Goal: Task Accomplishment & Management: Use online tool/utility

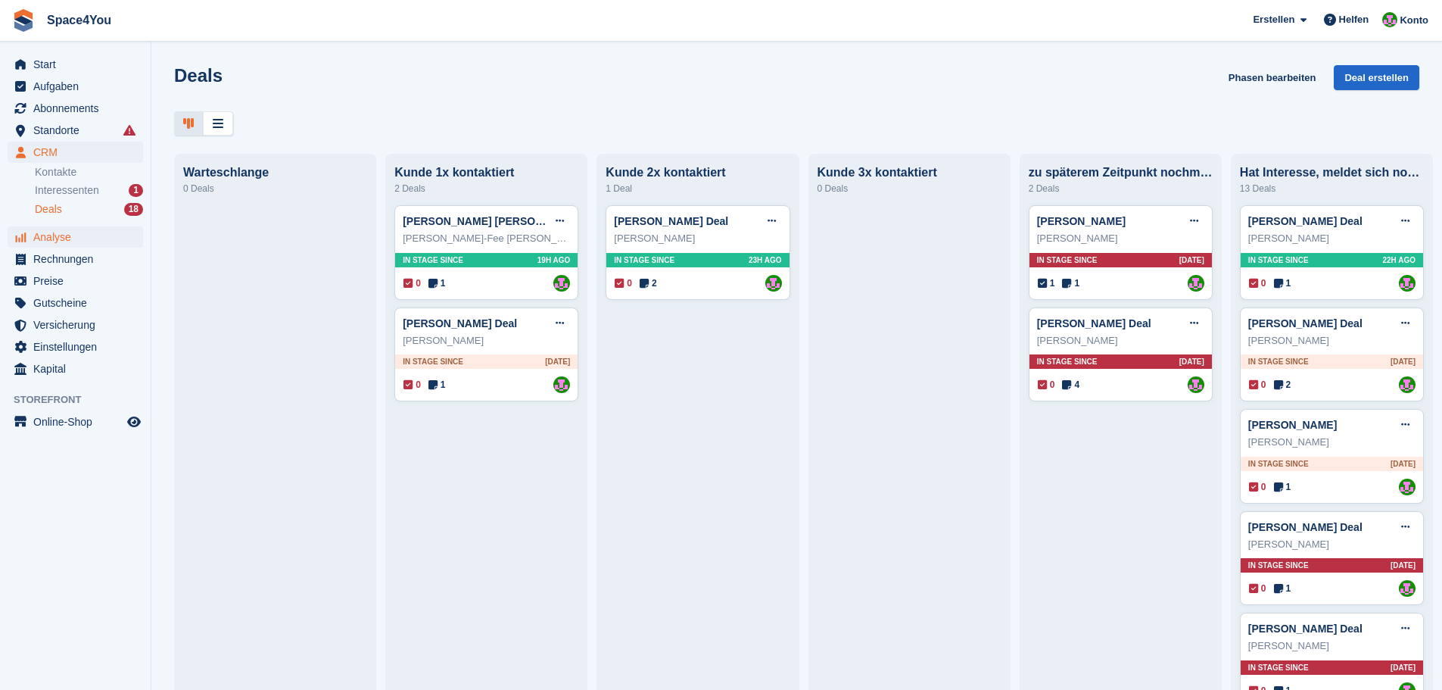
scroll to position [76, 0]
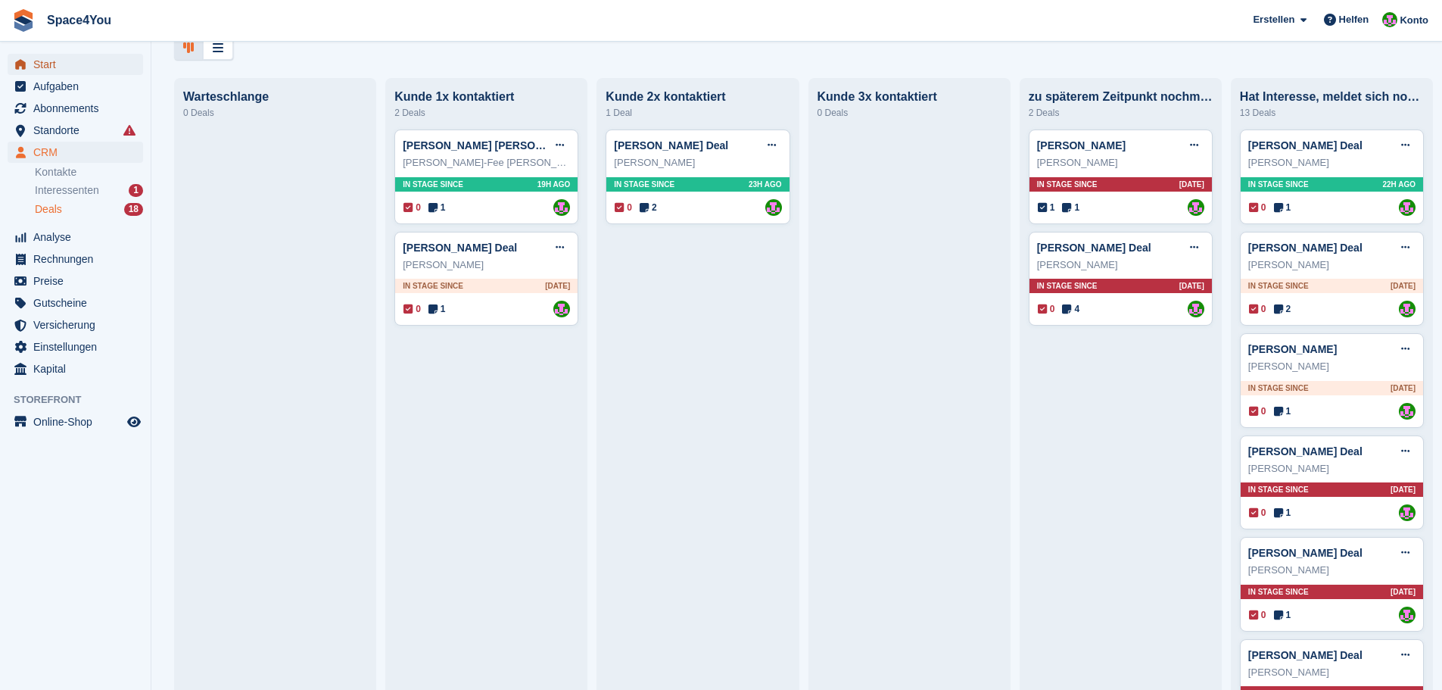
click at [58, 61] on span "Start" at bounding box center [78, 64] width 91 height 21
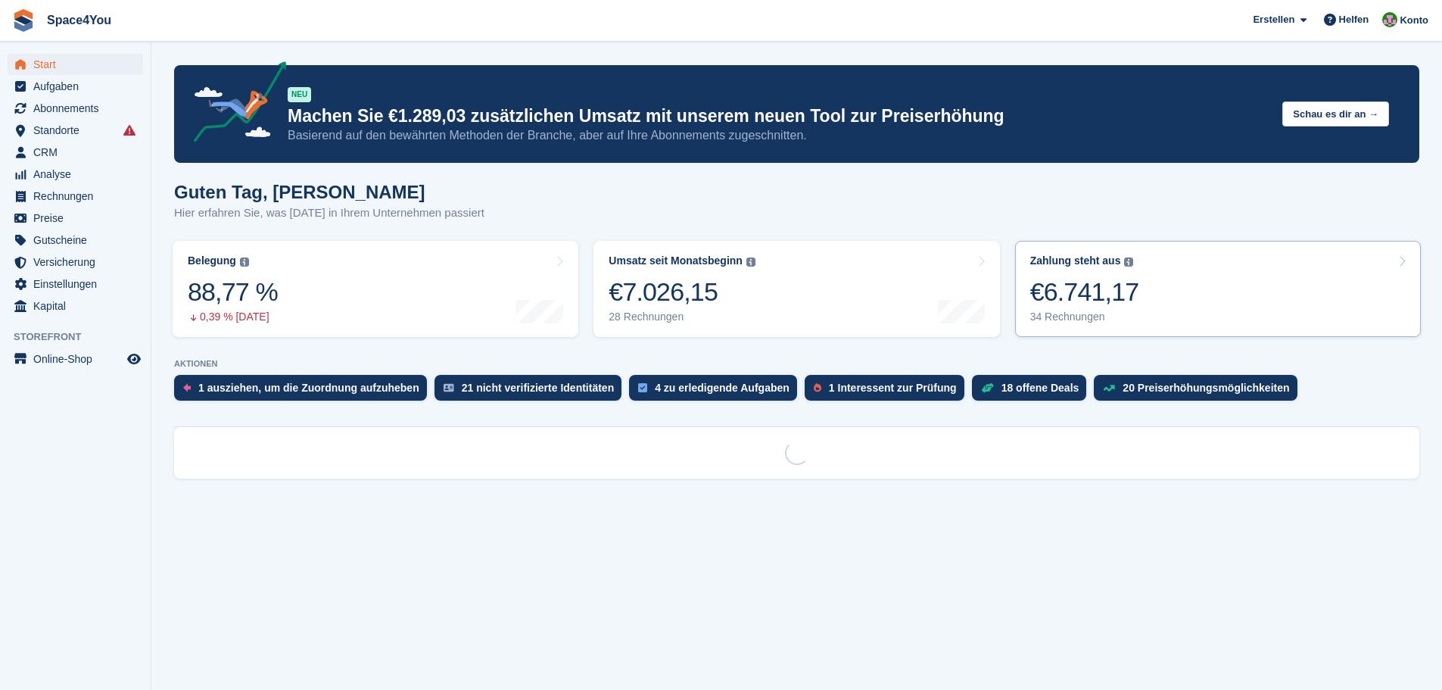
click at [1198, 295] on link "Zahlung steht aus Der gesamte ausstehende Saldo aller offenen Rechnungen. €6.74…" at bounding box center [1218, 289] width 406 height 96
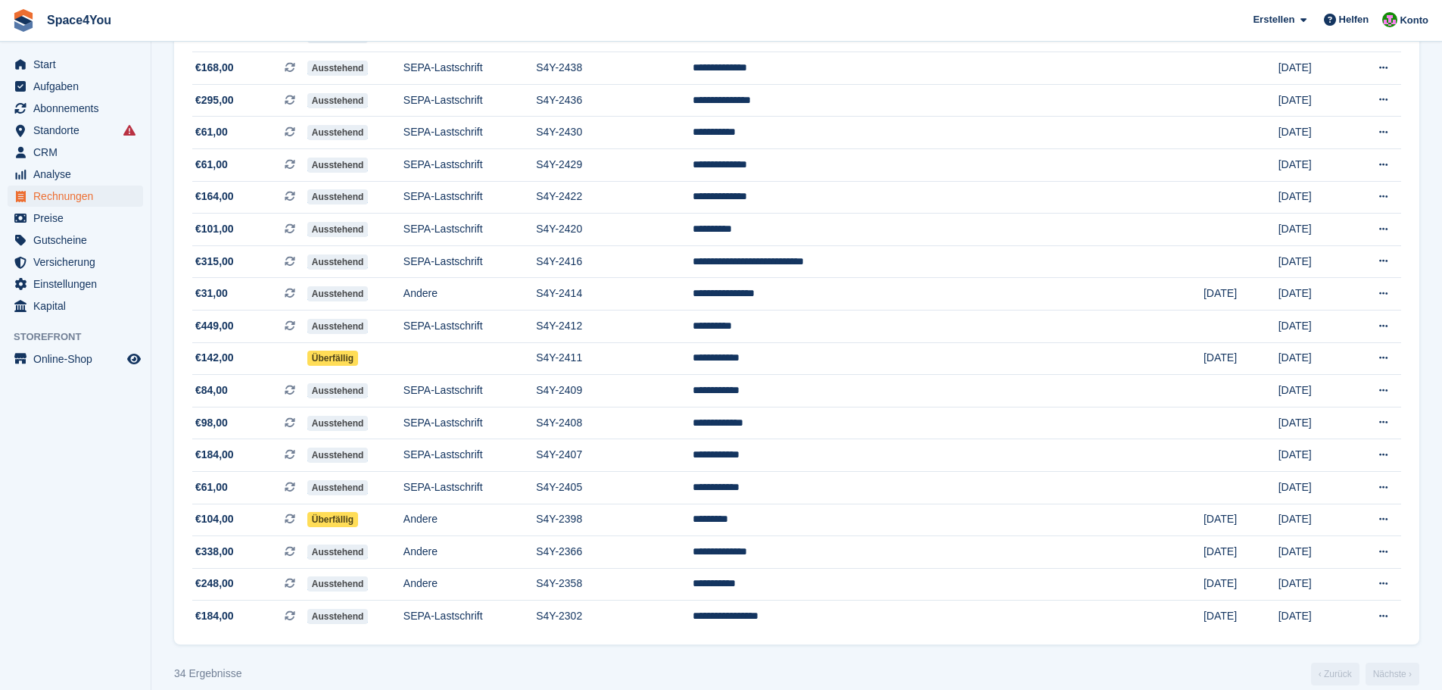
scroll to position [736, 0]
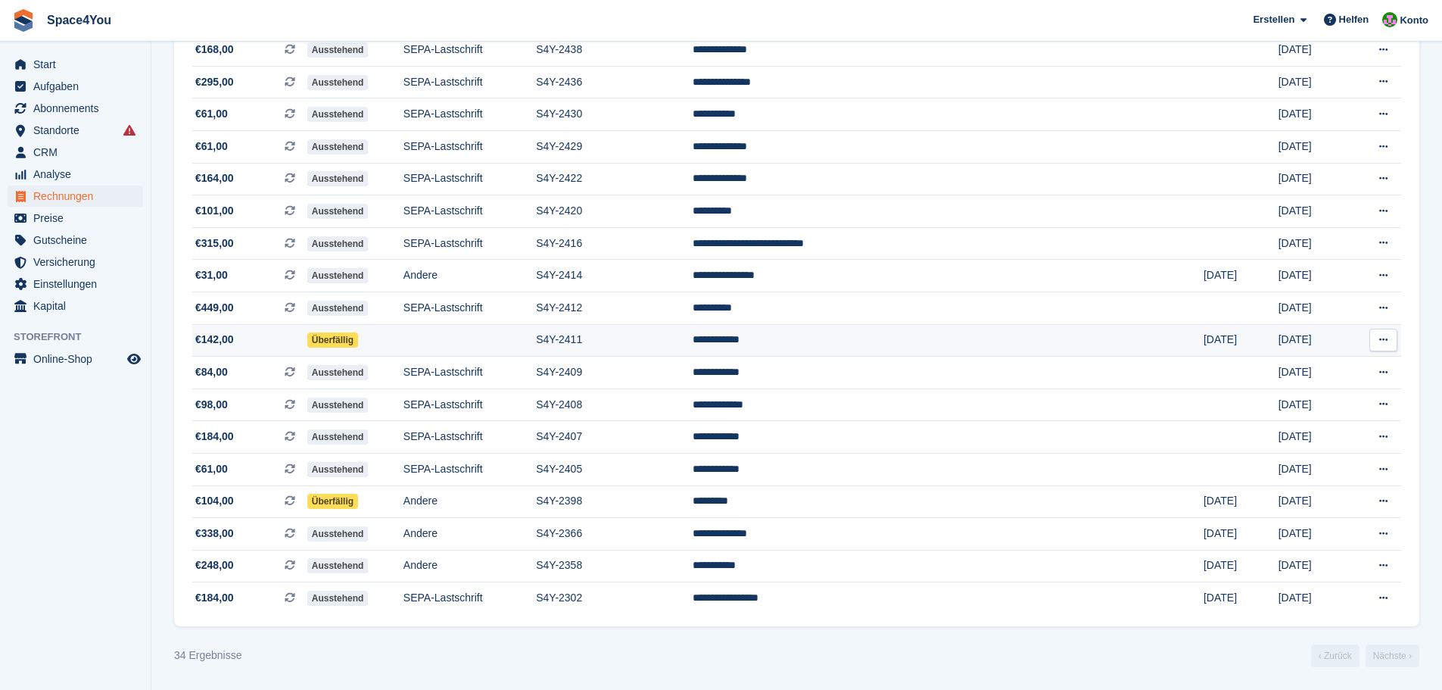
click at [263, 343] on span "€142,00" at bounding box center [249, 340] width 115 height 16
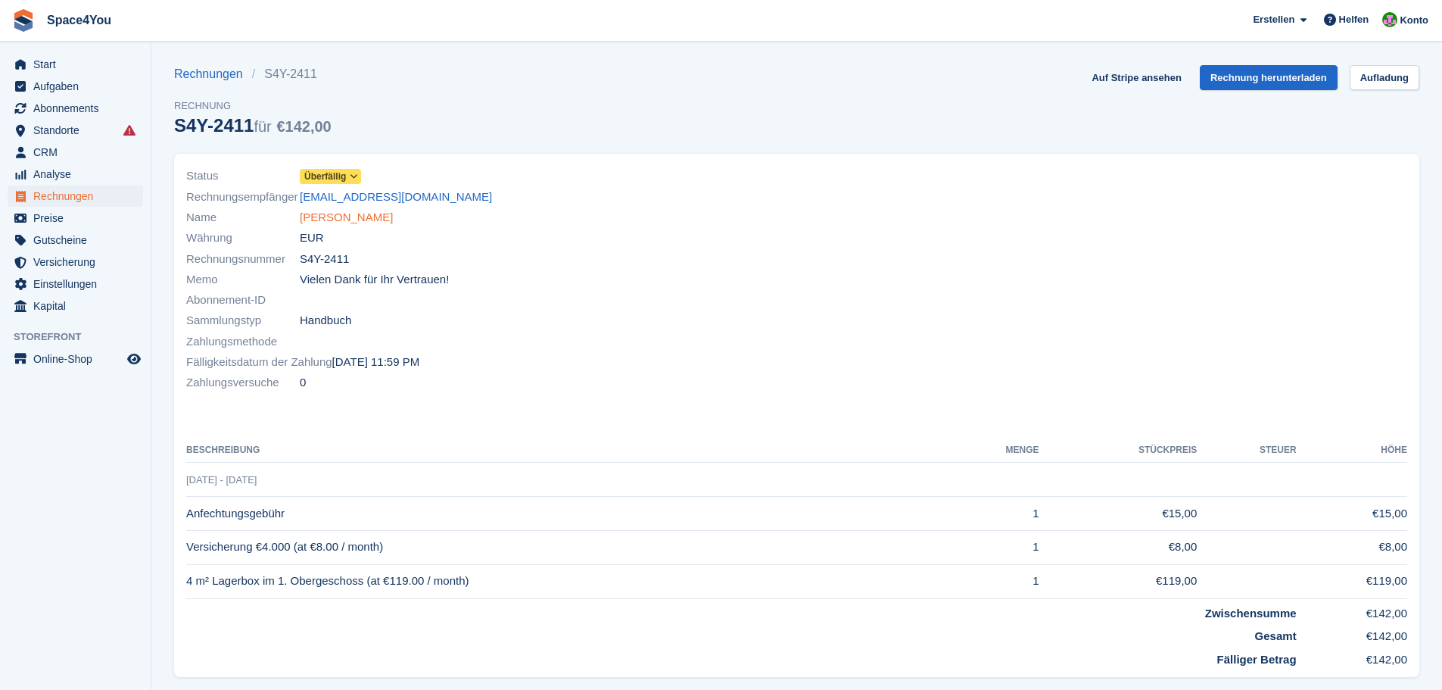
click at [318, 224] on link "[PERSON_NAME]" at bounding box center [346, 217] width 93 height 17
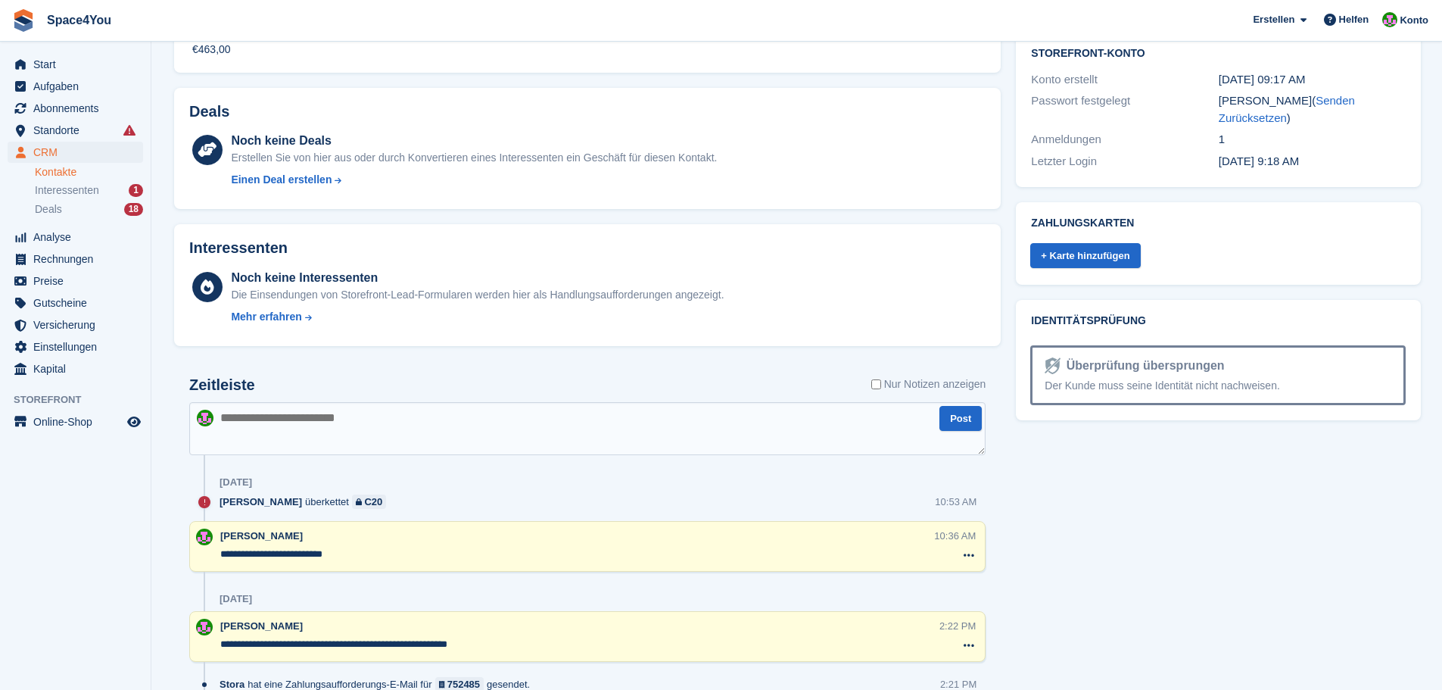
scroll to position [530, 0]
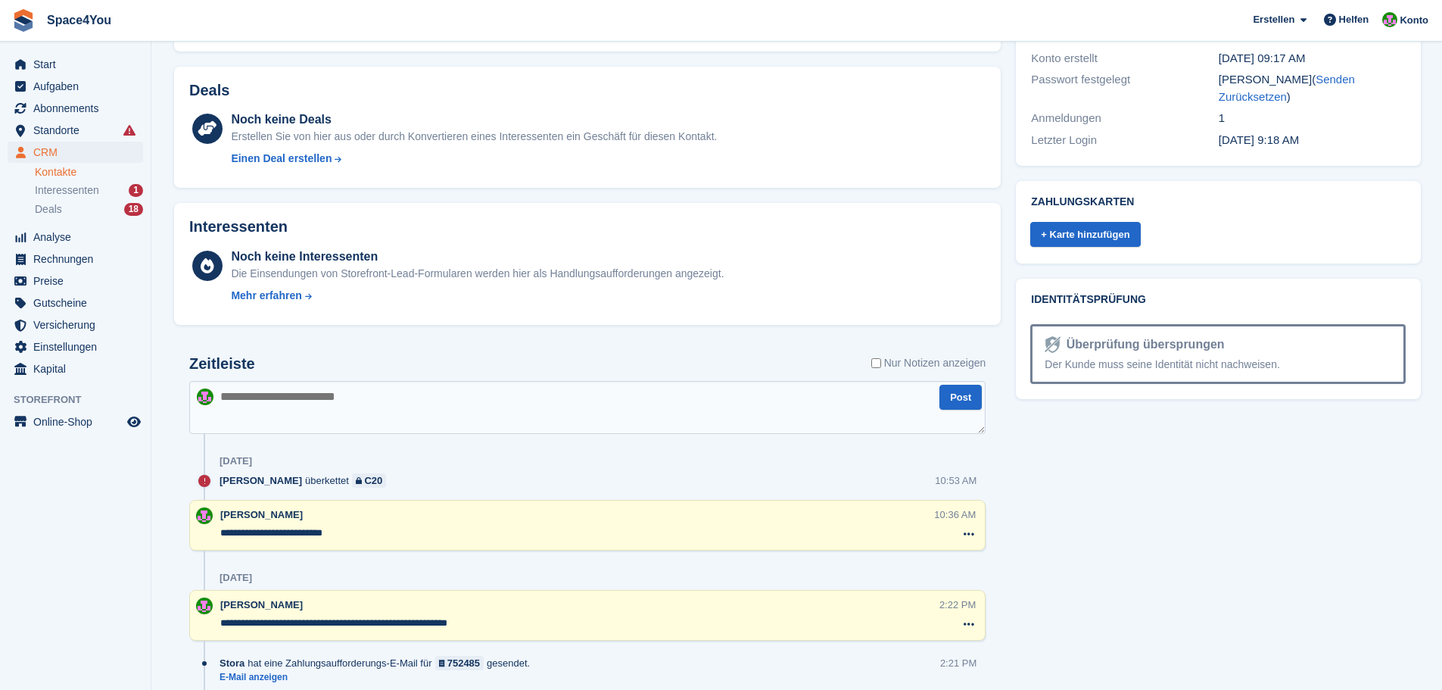
click at [355, 398] on textarea at bounding box center [587, 407] width 796 height 53
type textarea "**********"
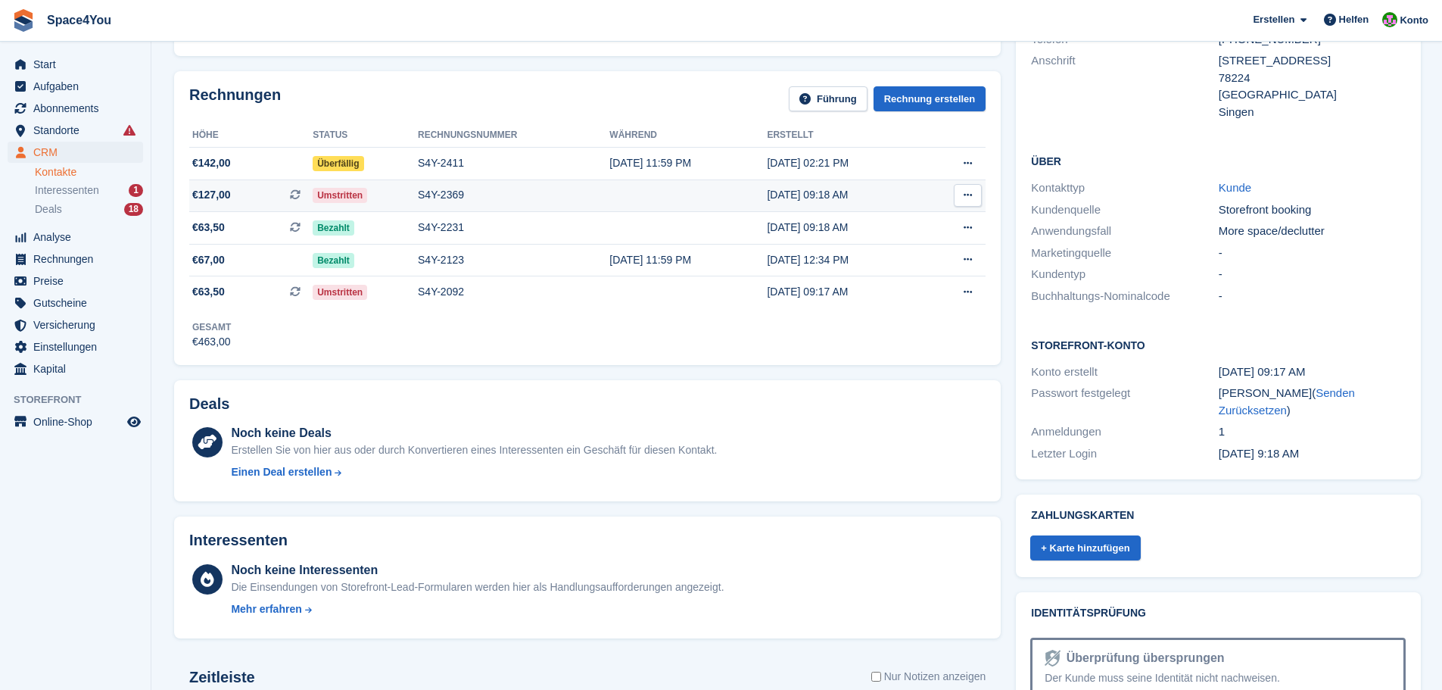
scroll to position [0, 0]
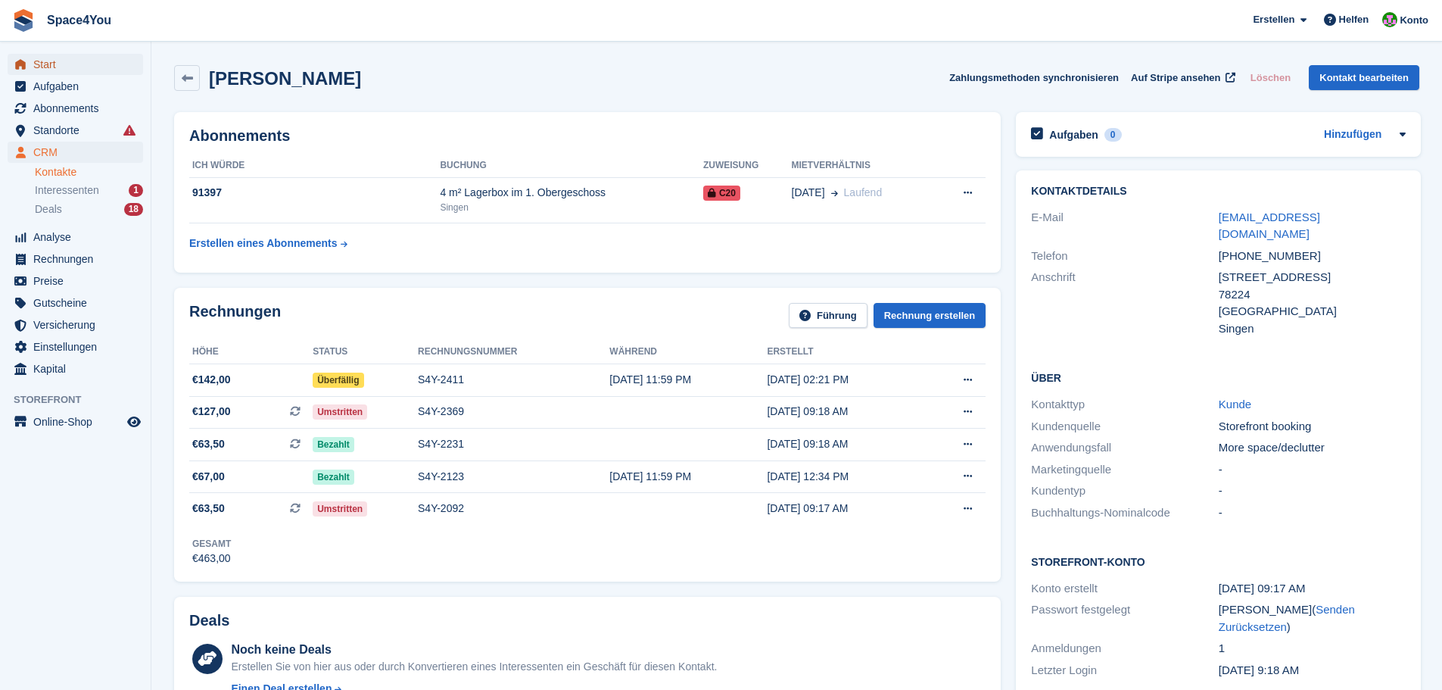
click at [73, 67] on span "Start" at bounding box center [78, 64] width 91 height 21
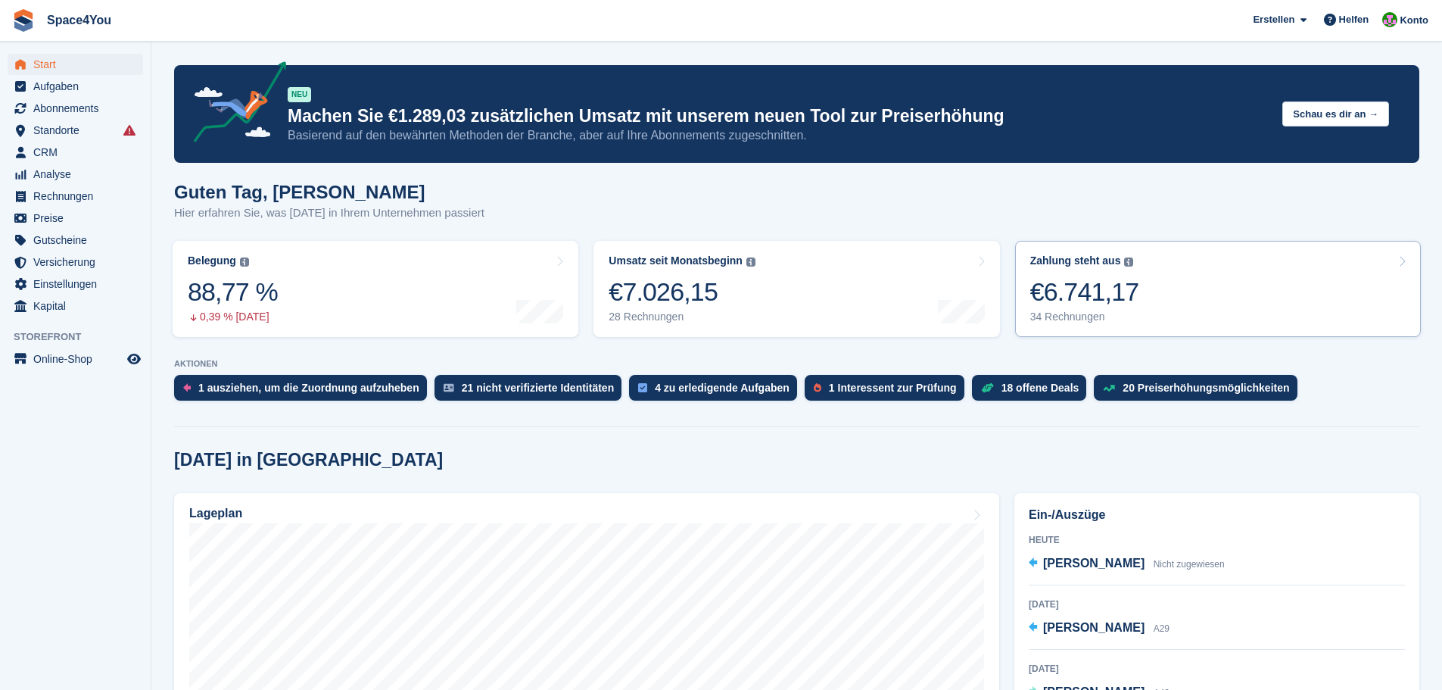
click at [1228, 285] on link "Zahlung steht aus Der gesamte ausstehende Saldo aller offenen Rechnungen. €6.74…" at bounding box center [1218, 289] width 406 height 96
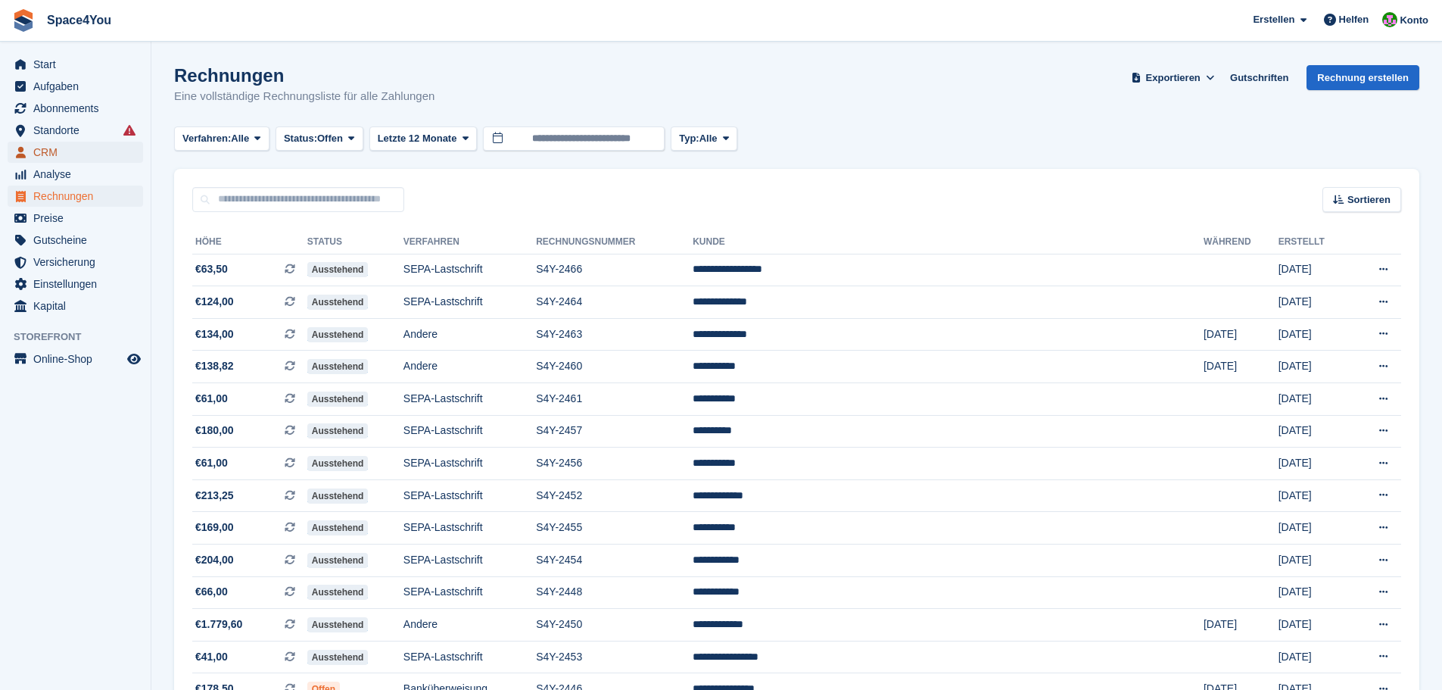
click at [95, 159] on span "CRM" at bounding box center [78, 152] width 91 height 21
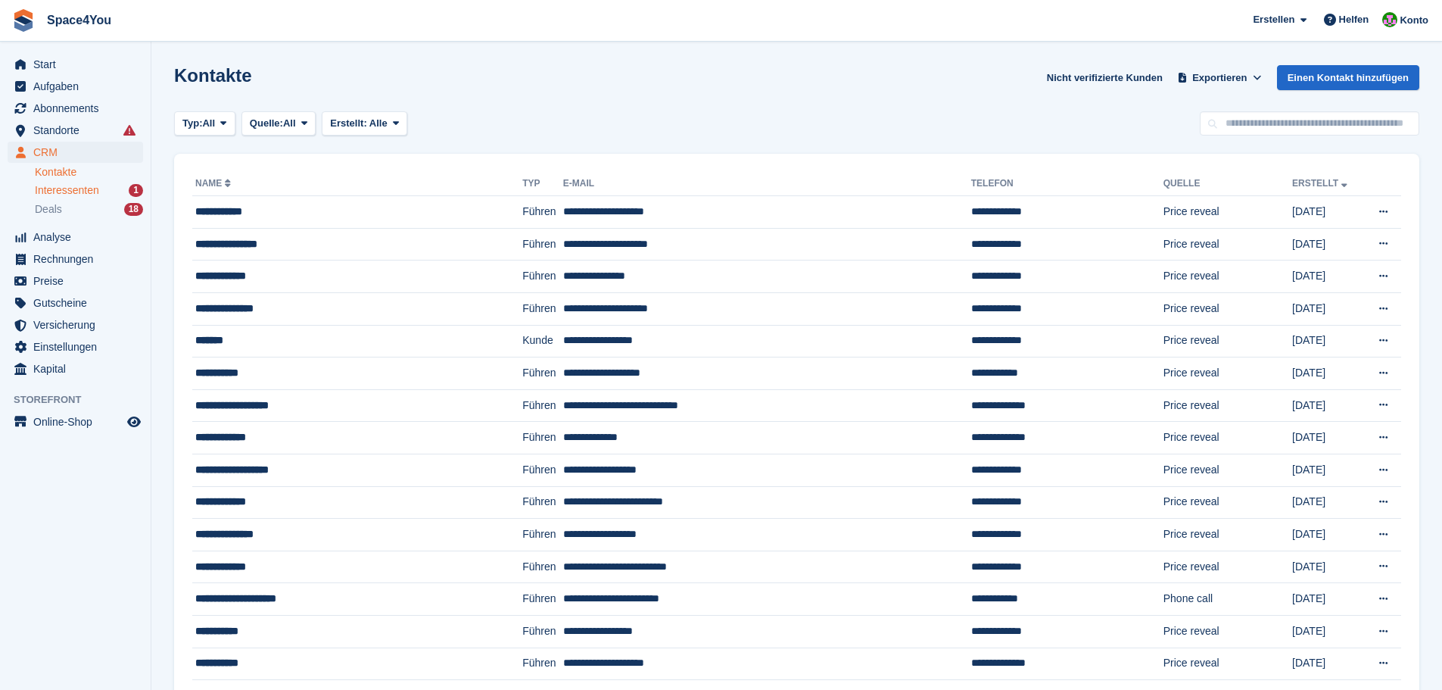
click at [105, 186] on div "Interessenten 1" at bounding box center [89, 190] width 108 height 14
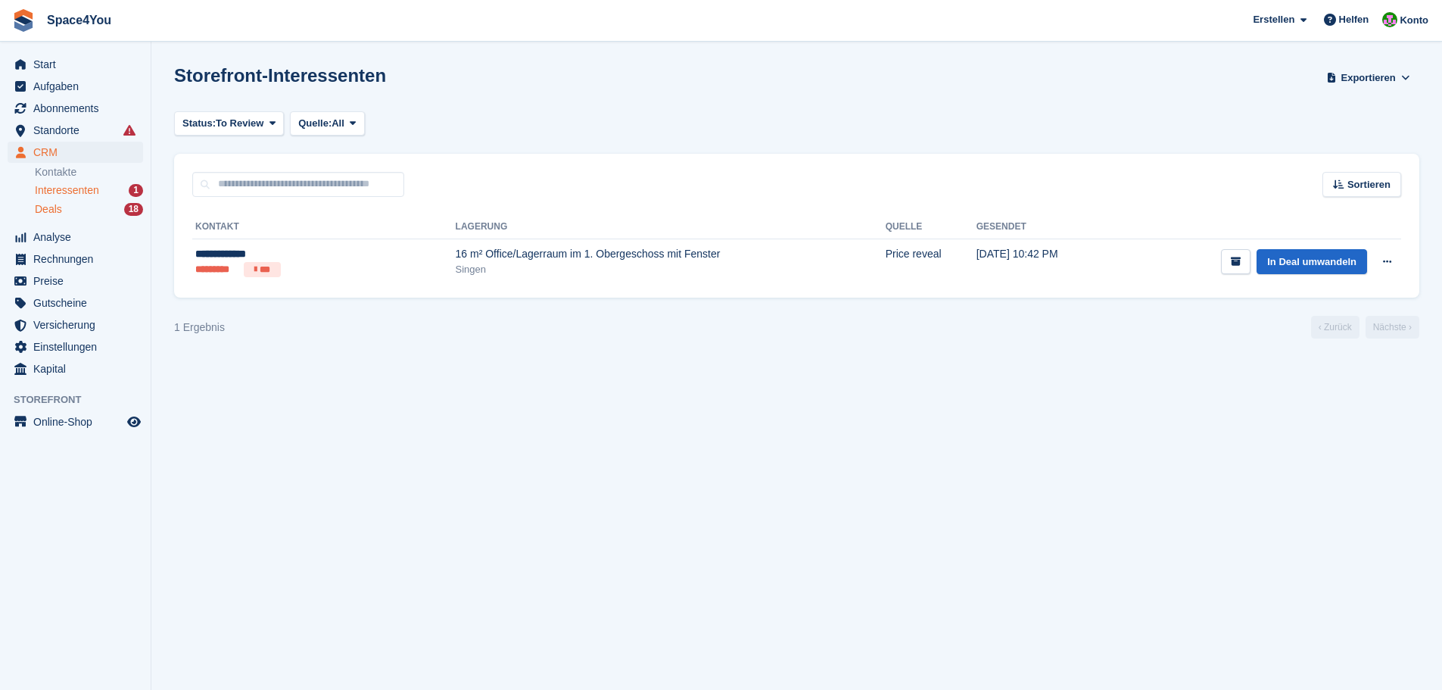
click at [100, 204] on div "Deals 18" at bounding box center [89, 209] width 108 height 14
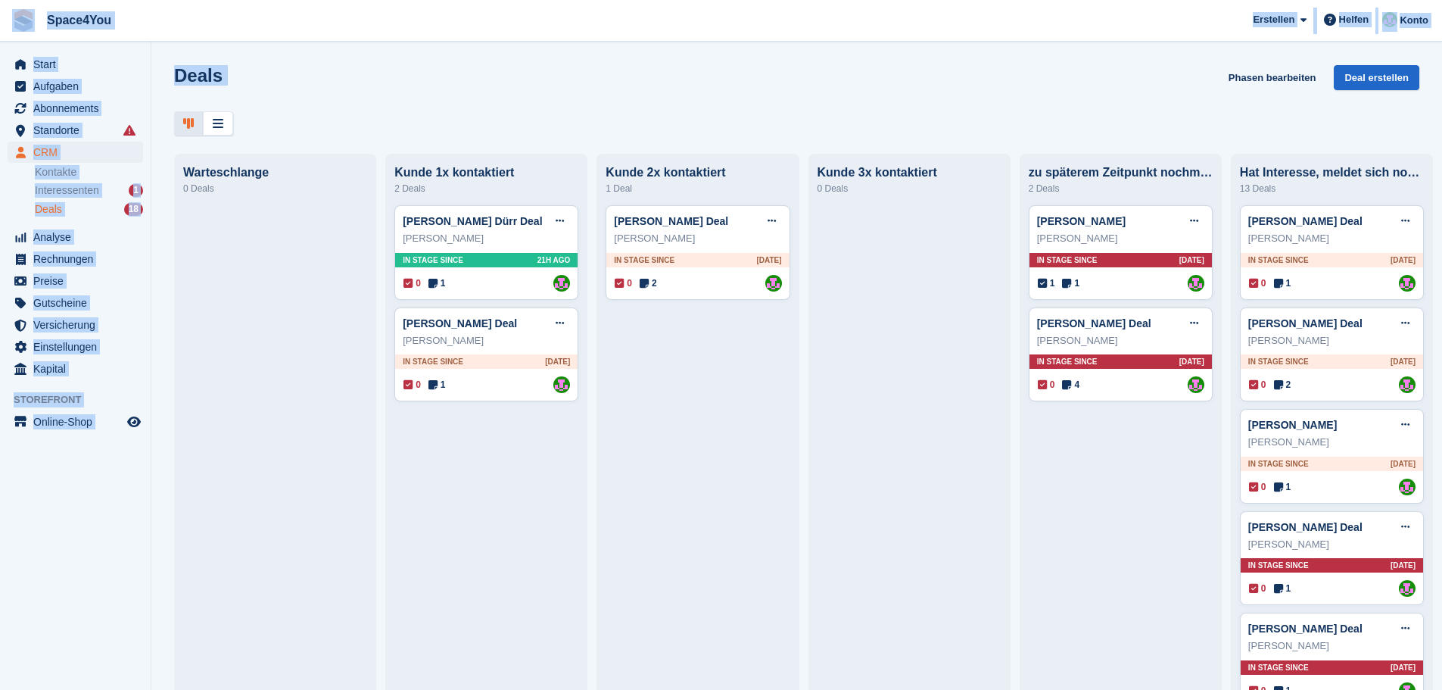
drag, startPoint x: 258, startPoint y: 118, endPoint x: 0, endPoint y: 31, distance: 272.5
click at [0, 31] on div "Space4You [GEOGRAPHIC_DATA] Abonnement Rechnung Kontakt Deal [GEOGRAPHIC_DATA] …" at bounding box center [721, 345] width 1442 height 690
click at [315, 27] on span "Space4You [GEOGRAPHIC_DATA] Abonnement Rechnung Kontakt Deal [GEOGRAPHIC_DATA] …" at bounding box center [721, 20] width 1442 height 41
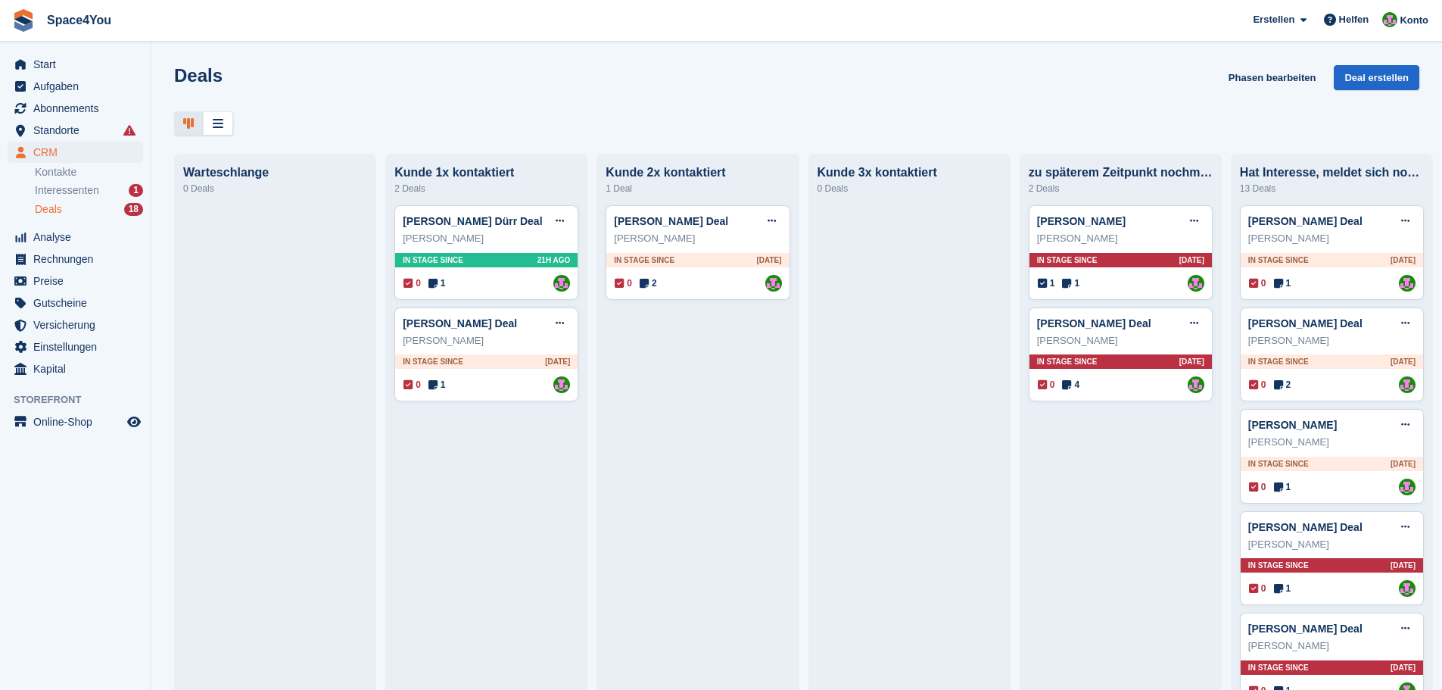
drag, startPoint x: 435, startPoint y: 101, endPoint x: 283, endPoint y: 132, distance: 154.7
click at [283, 132] on div "Deals Phasen bearbeiten Deal erstellen" at bounding box center [796, 100] width 1291 height 70
click at [456, 79] on div "Deals Phasen bearbeiten Deal erstellen" at bounding box center [796, 86] width 1245 height 43
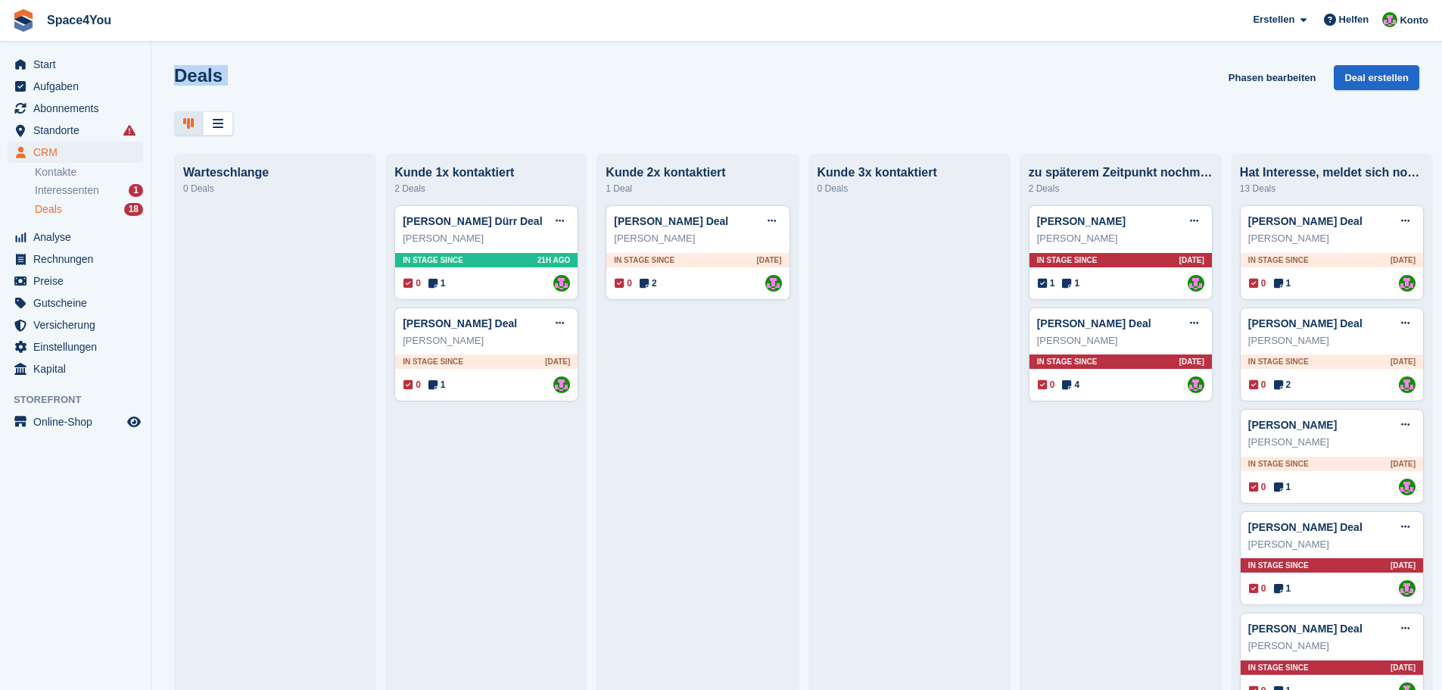
click at [456, 79] on div "Deals Phasen bearbeiten Deal erstellen" at bounding box center [796, 86] width 1245 height 43
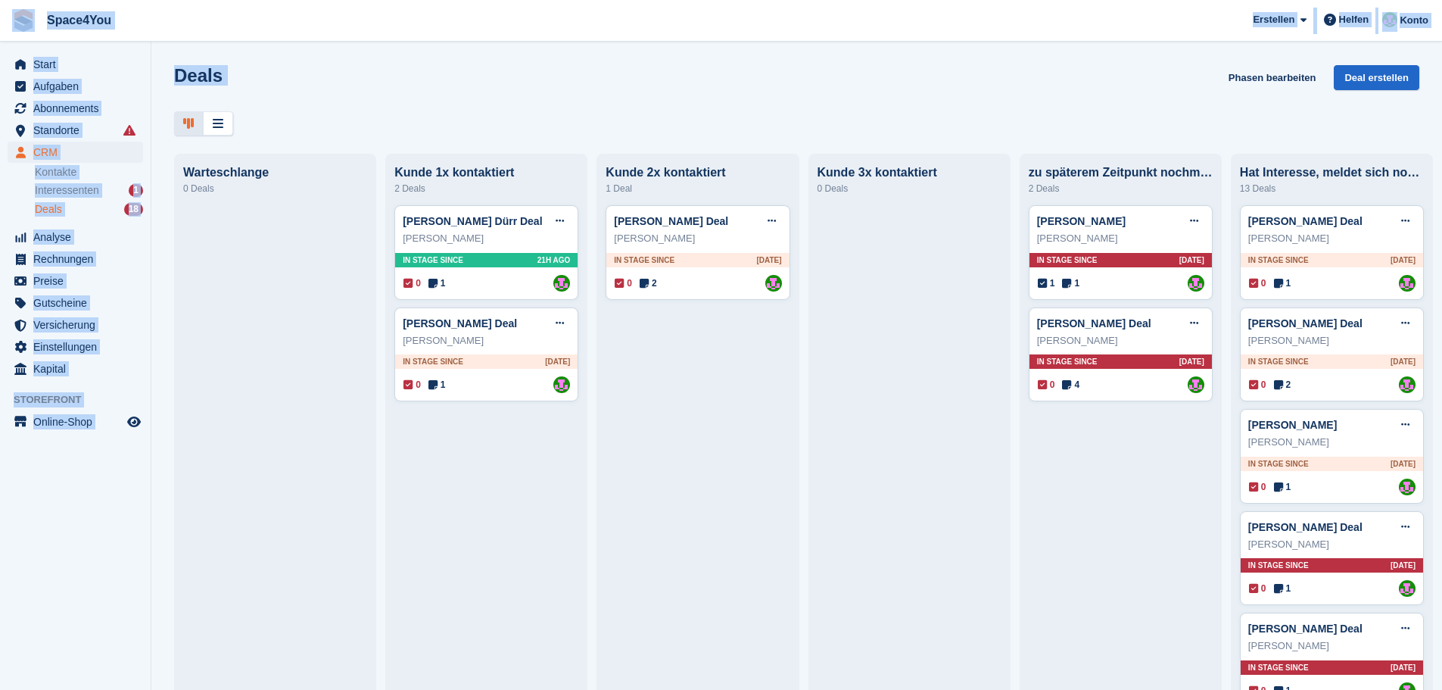
drag, startPoint x: 333, startPoint y: 126, endPoint x: 5, endPoint y: 17, distance: 345.7
click at [5, 17] on div "Space4You [GEOGRAPHIC_DATA] Abonnement Rechnung Kontakt Deal [GEOGRAPHIC_DATA] …" at bounding box center [721, 345] width 1442 height 690
click at [425, 142] on div "Deals Phasen bearbeiten Deal erstellen [GEOGRAPHIC_DATA] 0 Deals Kunde 1x konta…" at bounding box center [796, 345] width 1291 height 690
click at [775, 139] on div "Deals Phasen bearbeiten Deal erstellen [GEOGRAPHIC_DATA] 0 Deals Kunde 1x konta…" at bounding box center [796, 345] width 1291 height 690
drag, startPoint x: 295, startPoint y: 81, endPoint x: 2, endPoint y: 12, distance: 300.3
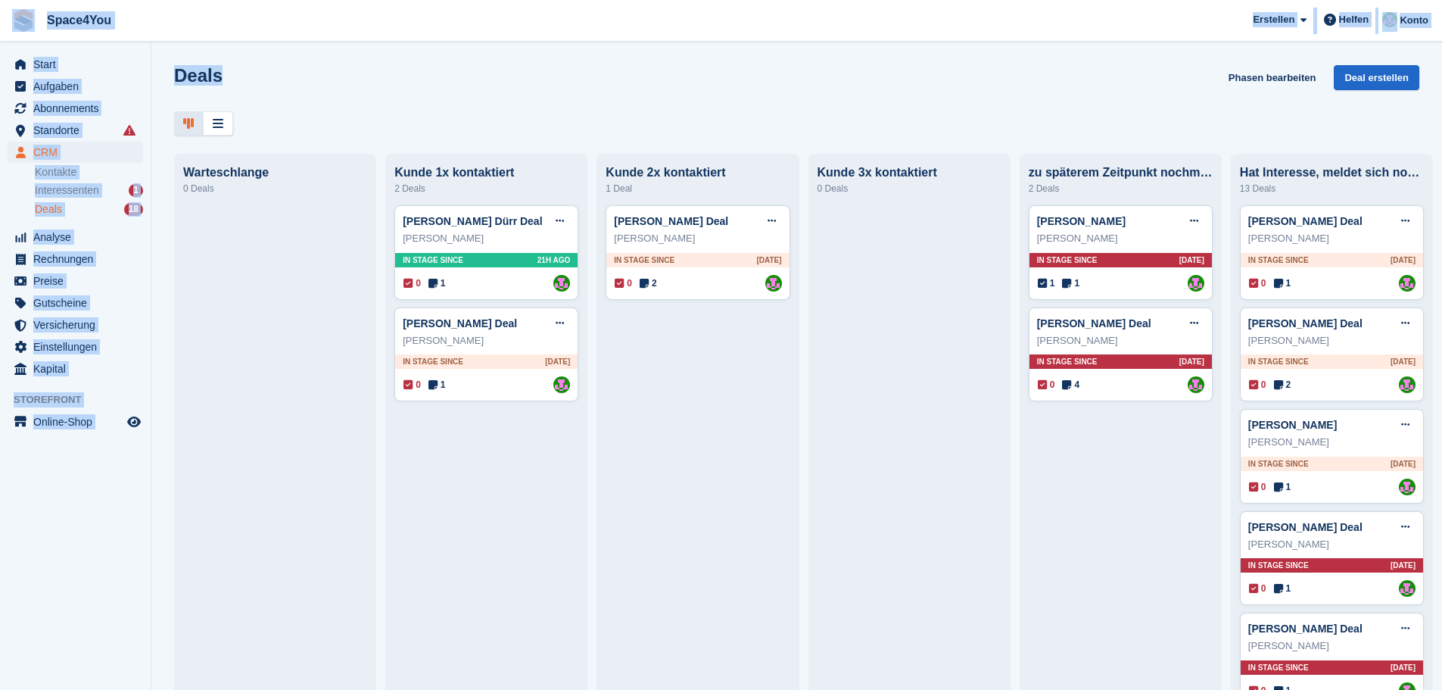
click at [2, 12] on div "Space4You [GEOGRAPHIC_DATA] Abonnement Rechnung Kontakt Deal [GEOGRAPHIC_DATA] …" at bounding box center [721, 345] width 1442 height 690
click at [211, 47] on div "Deals Phasen bearbeiten Deal erstellen [GEOGRAPHIC_DATA] 0 Deals Kunde 1x konta…" at bounding box center [796, 345] width 1291 height 690
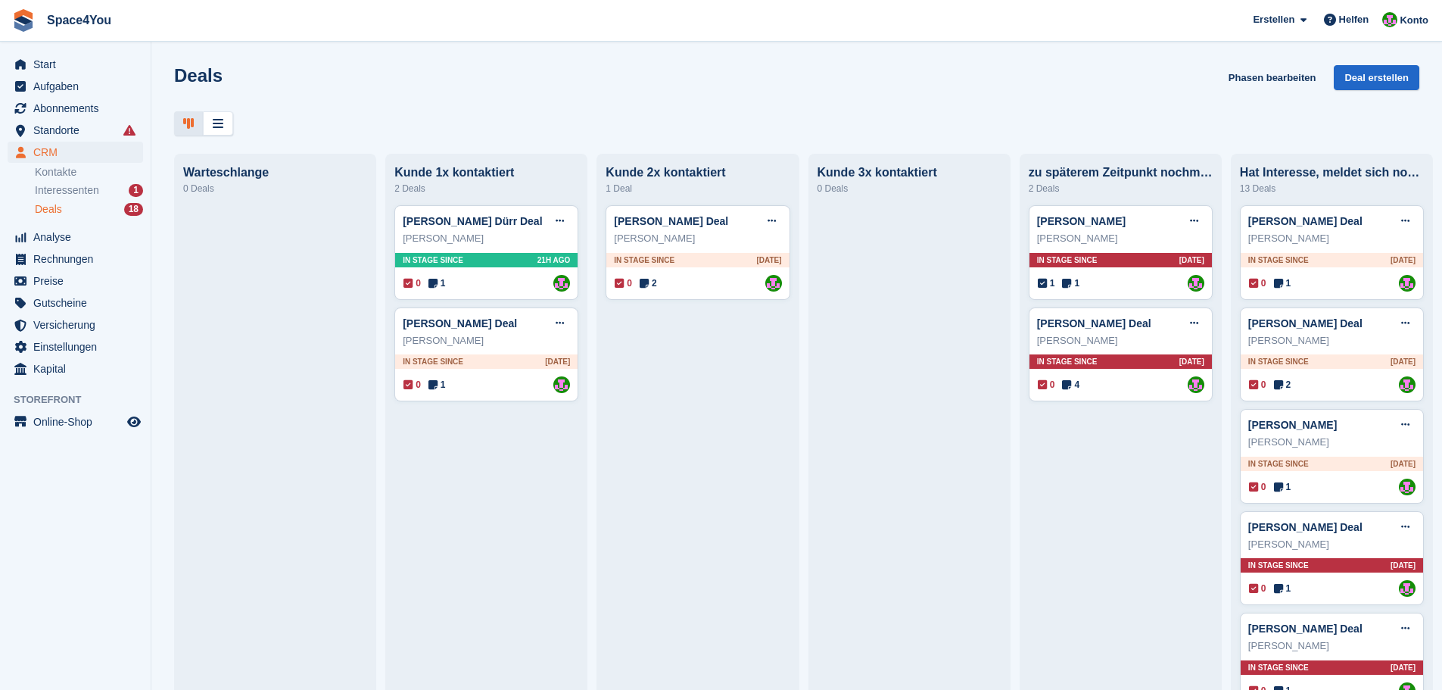
drag, startPoint x: 677, startPoint y: 97, endPoint x: 595, endPoint y: 123, distance: 85.7
click at [595, 123] on div "Deals Phasen bearbeiten Deal erstellen" at bounding box center [796, 100] width 1291 height 70
click at [625, 108] on div "Deals Phasen bearbeiten Deal erstellen" at bounding box center [796, 100] width 1291 height 70
